Goal: Transaction & Acquisition: Purchase product/service

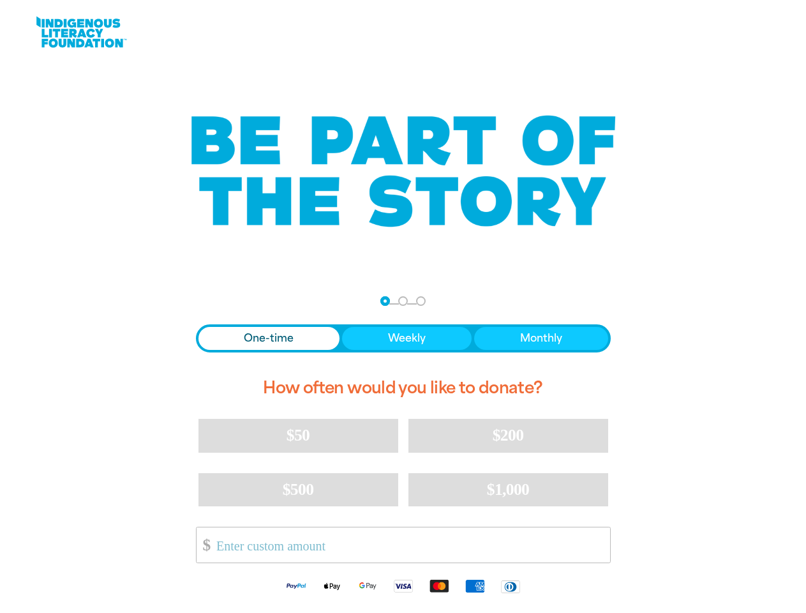
click at [403, 306] on nav "Step 1 Step 2 Step 3" at bounding box center [402, 301] width 45 height 15
click at [213, 301] on div "arrow_back Back Step 1 Step 2 Step 3" at bounding box center [403, 301] width 415 height 15
click at [385, 301] on div "Navigate to step 1 of 3 to enter your donation amount" at bounding box center [385, 300] width 3 height 3
click at [269, 338] on span "One-time" at bounding box center [269, 338] width 50 height 15
click at [406, 338] on span "Weekly" at bounding box center [407, 338] width 38 height 15
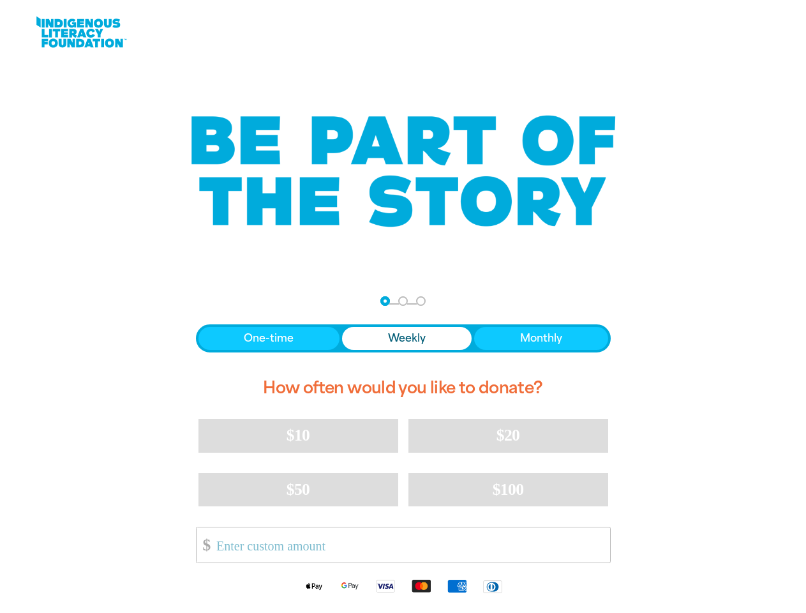
click at [541, 338] on span "Monthly" at bounding box center [541, 338] width 42 height 15
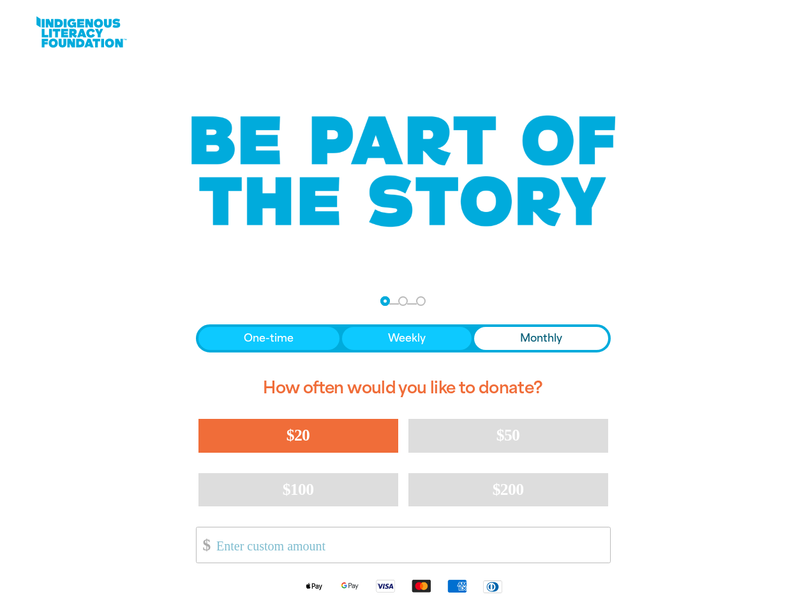
click at [298, 435] on span "$20" at bounding box center [298, 435] width 23 height 19
